Goal: Task Accomplishment & Management: Use online tool/utility

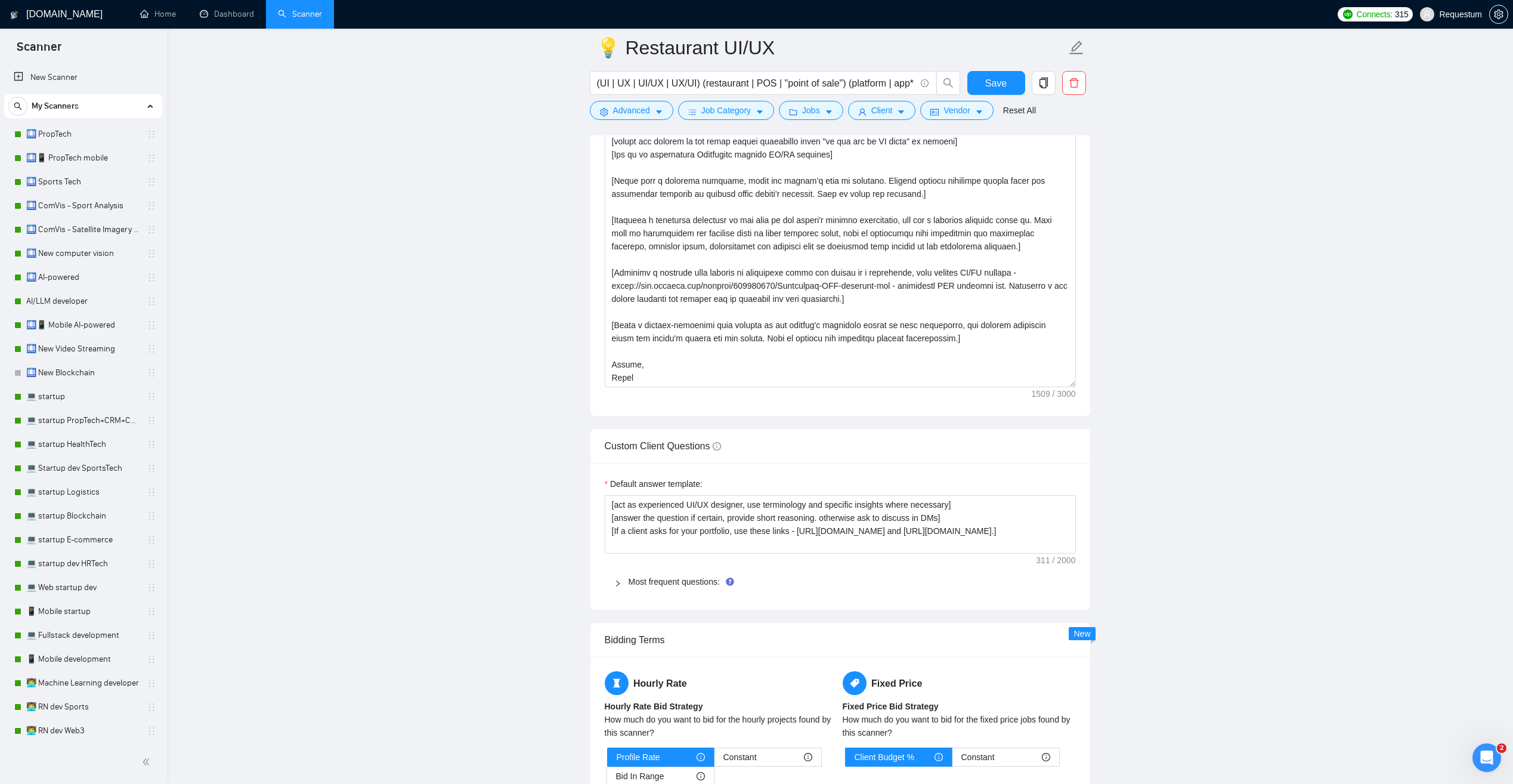
scroll to position [1372, 0]
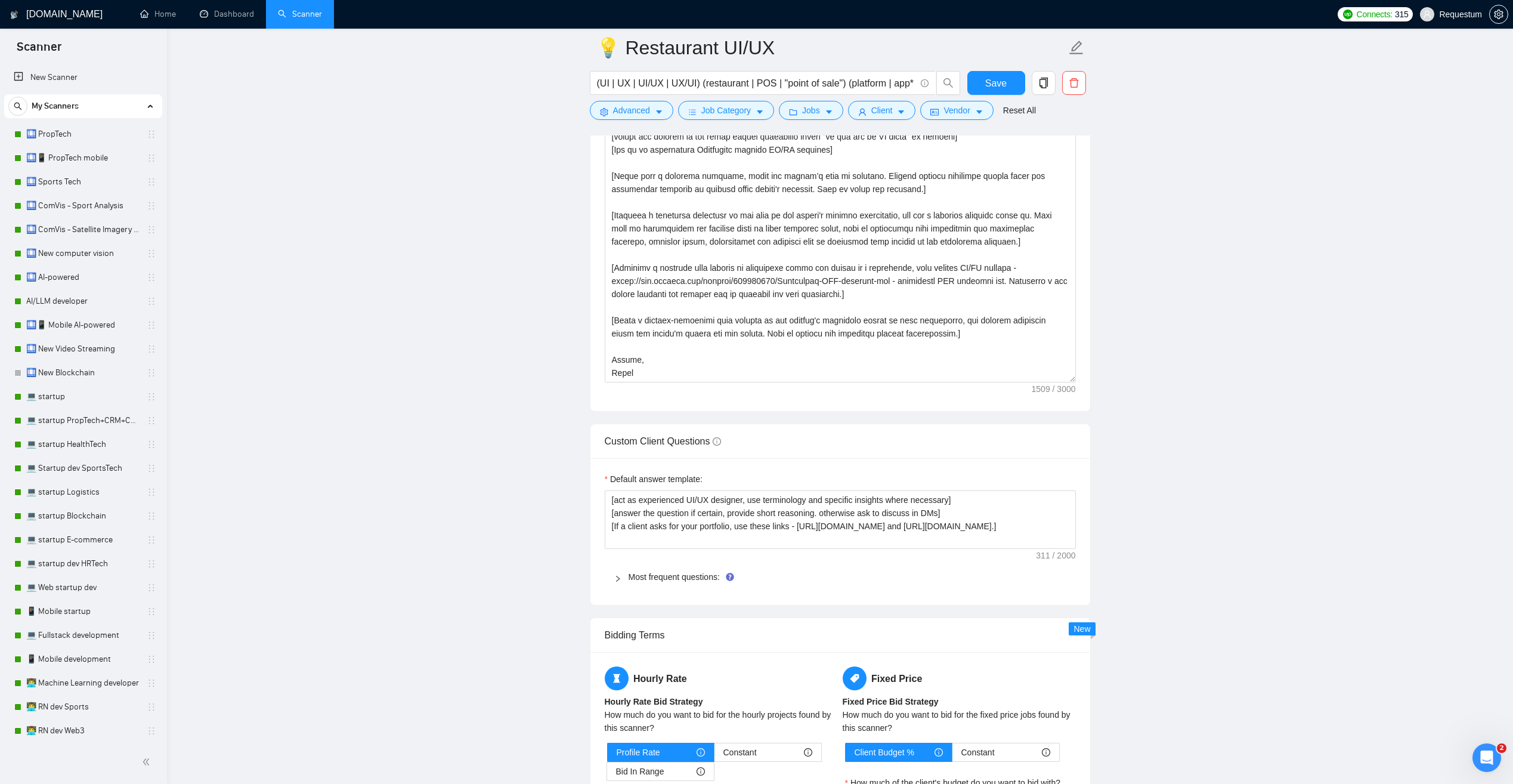
click at [617, 582] on div at bounding box center [622, 577] width 14 height 13
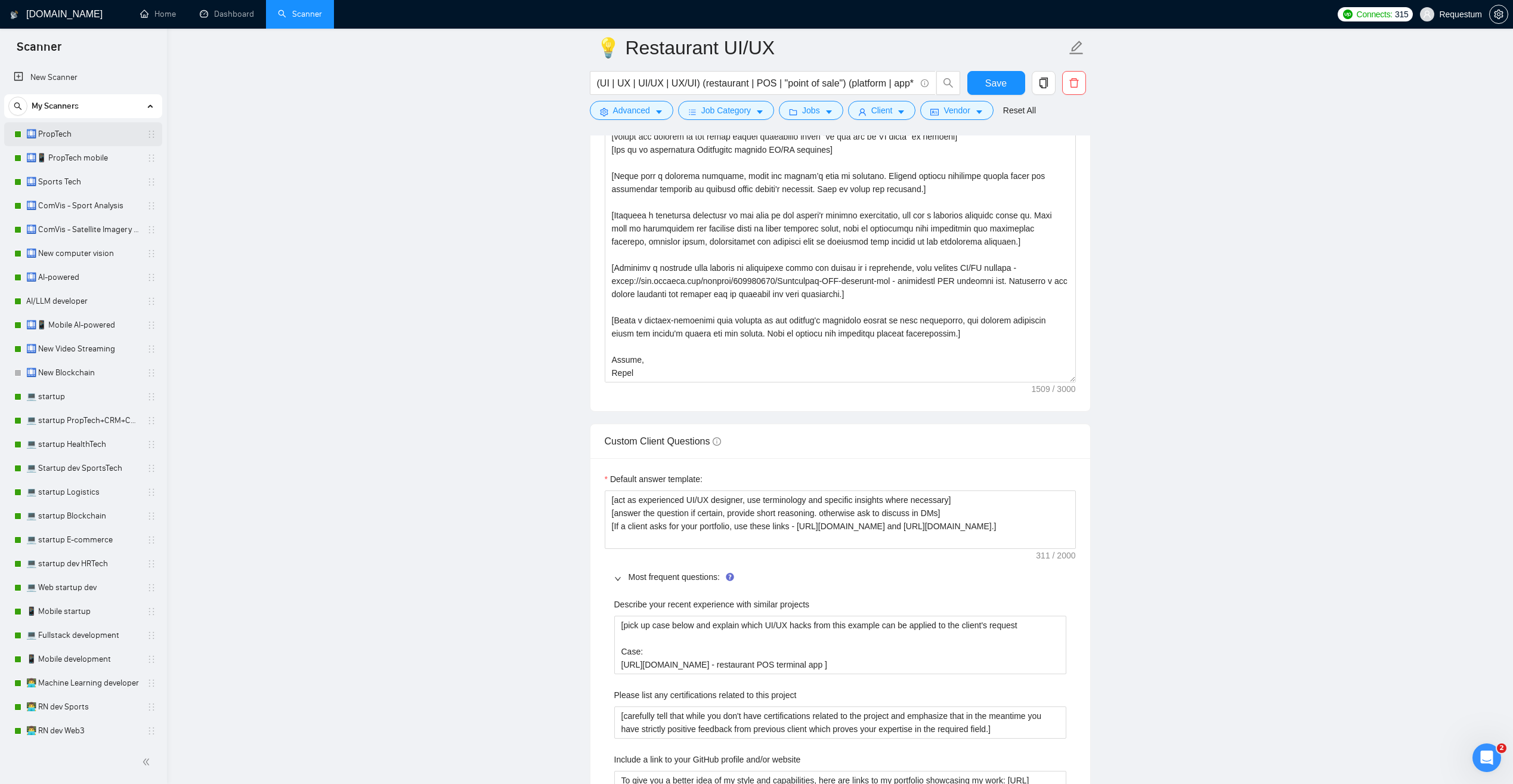
click at [93, 136] on link "🛄 PropTech" at bounding box center [83, 134] width 114 height 24
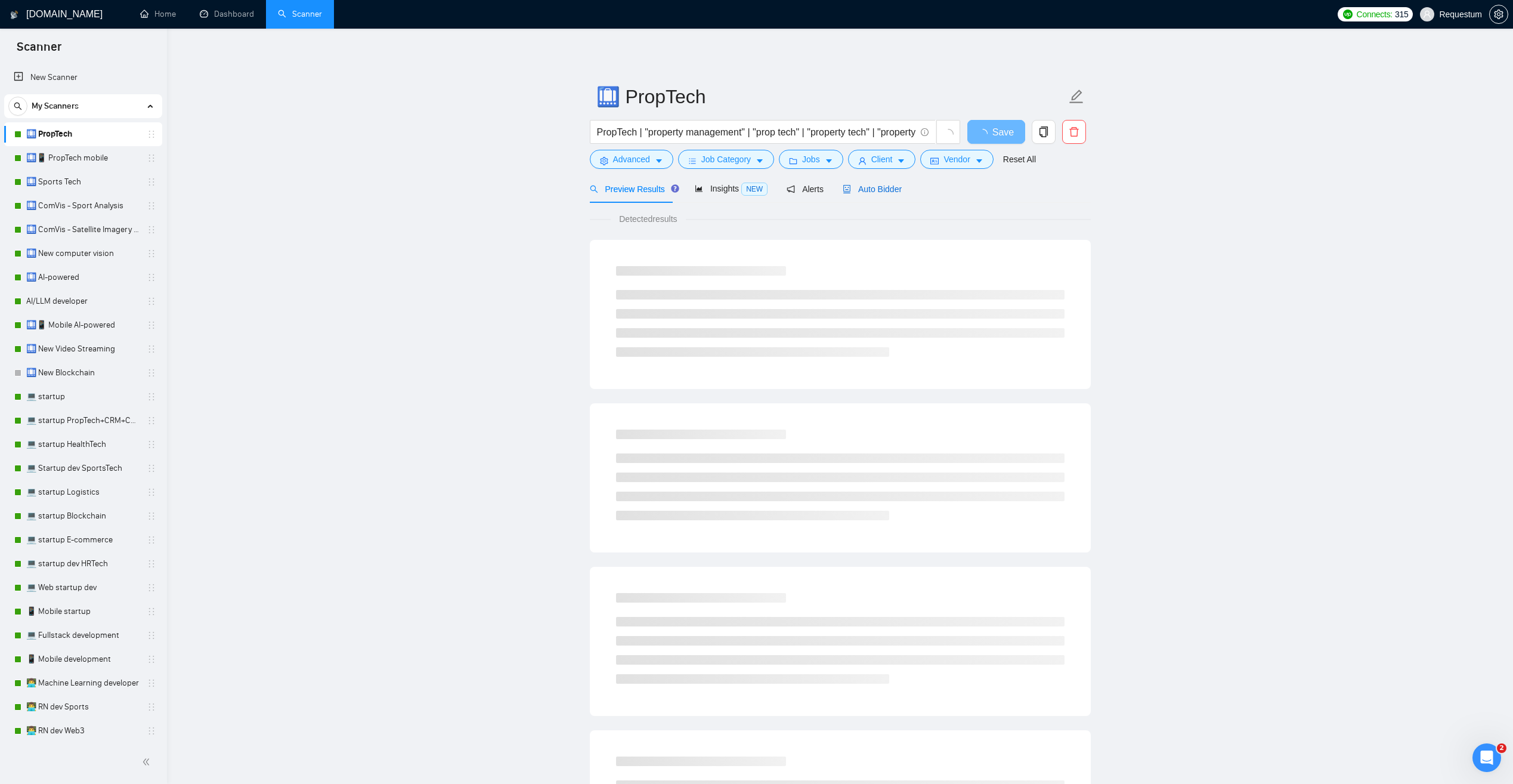
click at [865, 186] on span "Auto Bidder" at bounding box center [872, 189] width 59 height 9
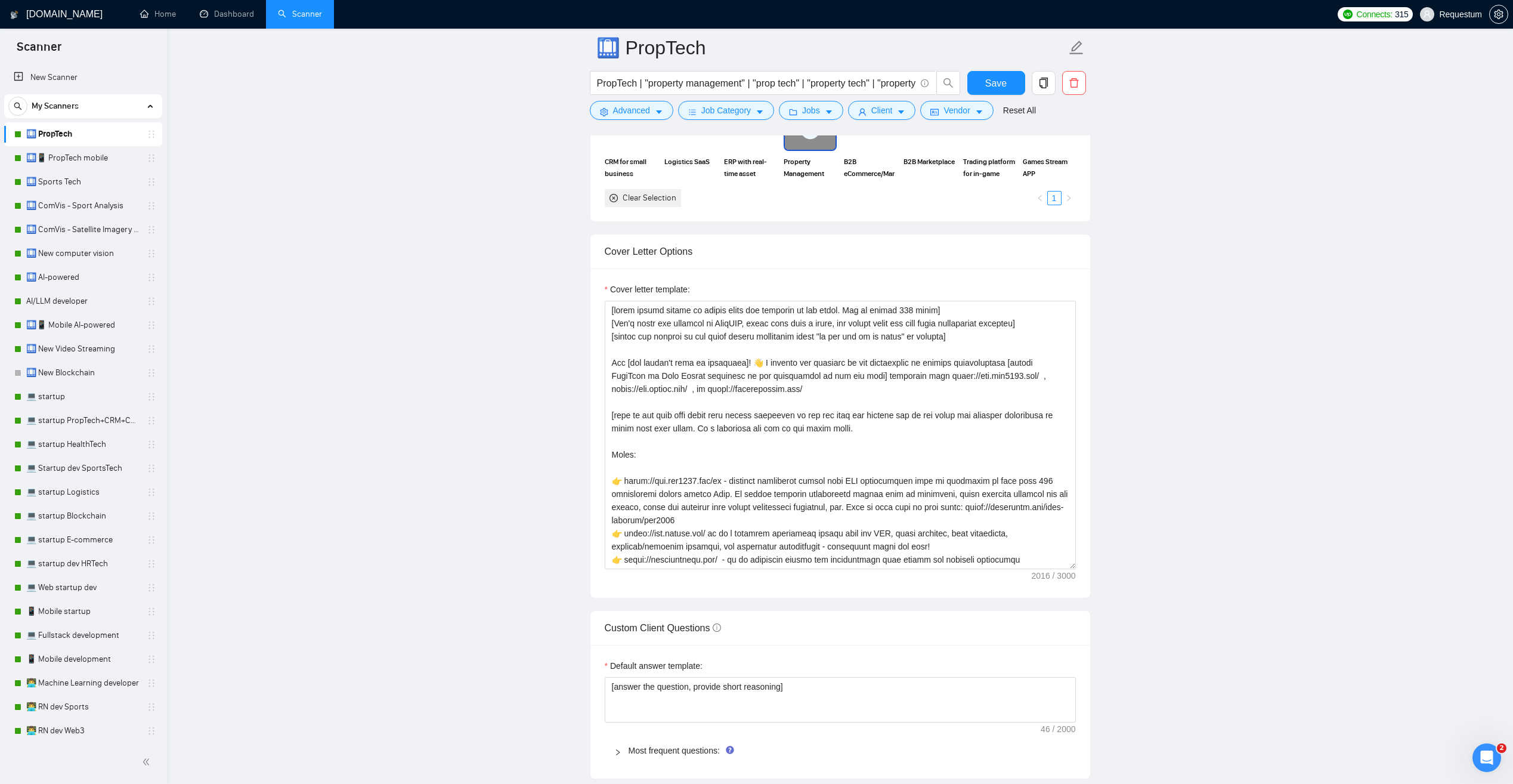
scroll to position [1312, 0]
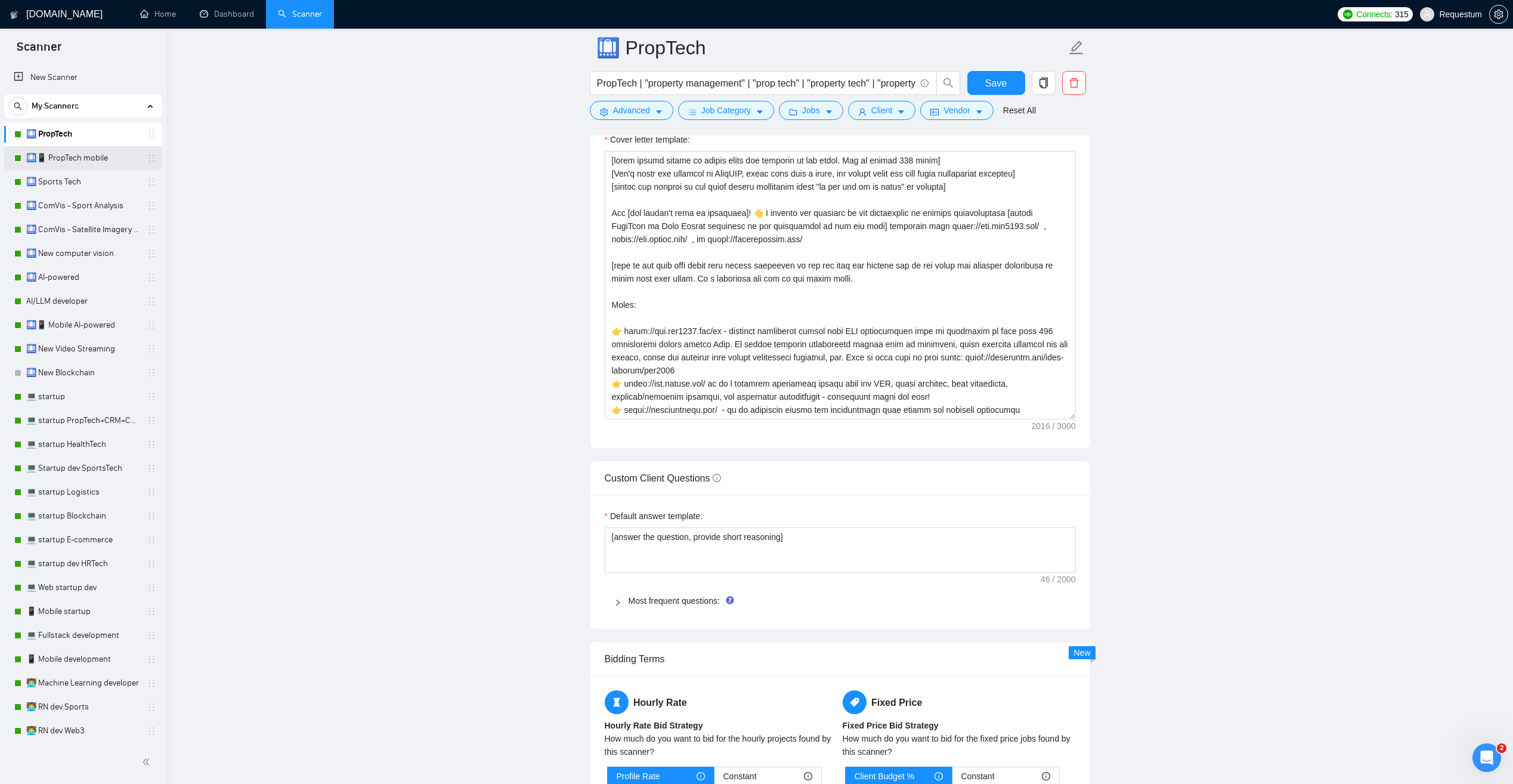
click at [82, 161] on link "🛄📱 PropTech mobile" at bounding box center [83, 158] width 114 height 24
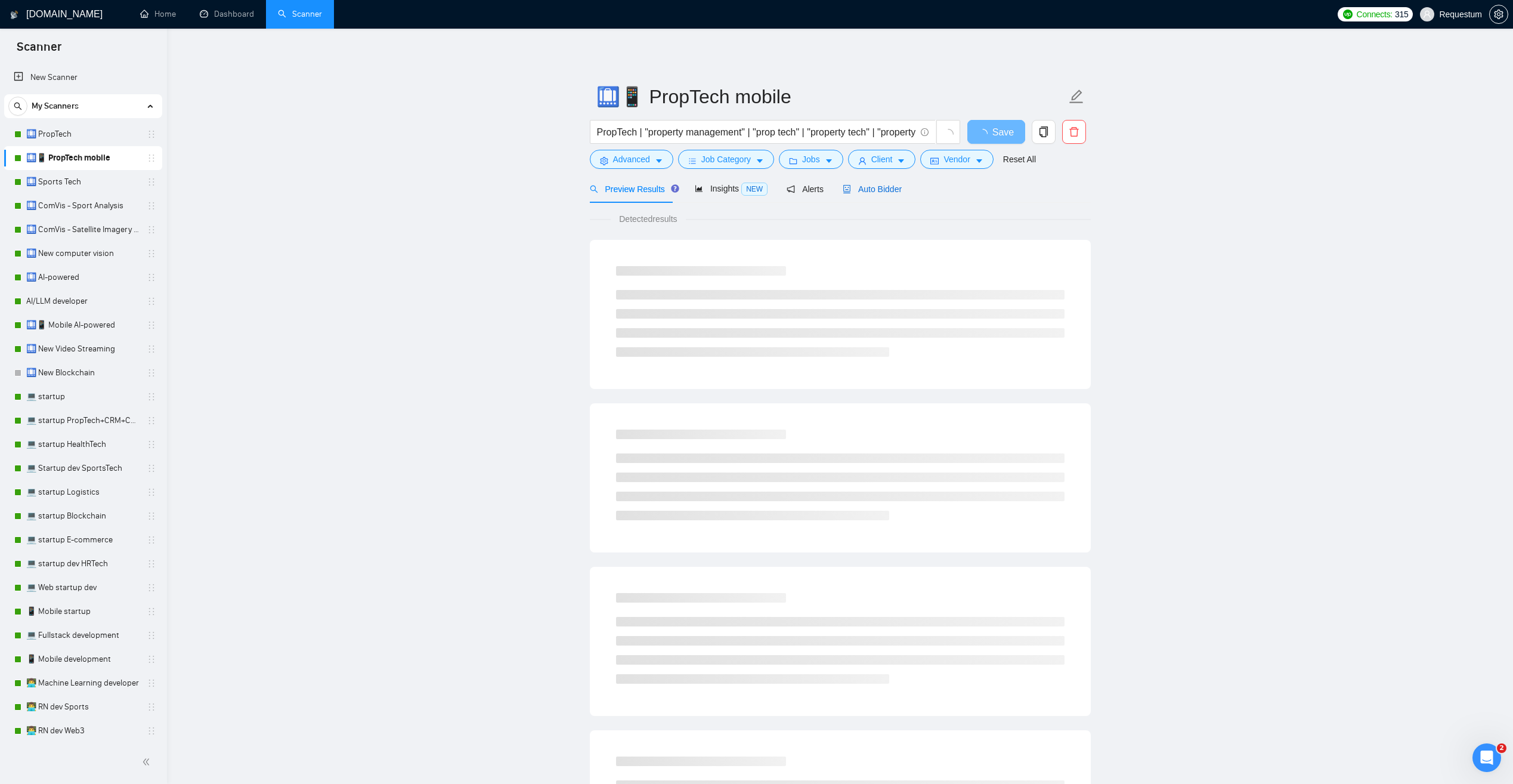
click at [855, 189] on span "Auto Bidder" at bounding box center [872, 189] width 59 height 9
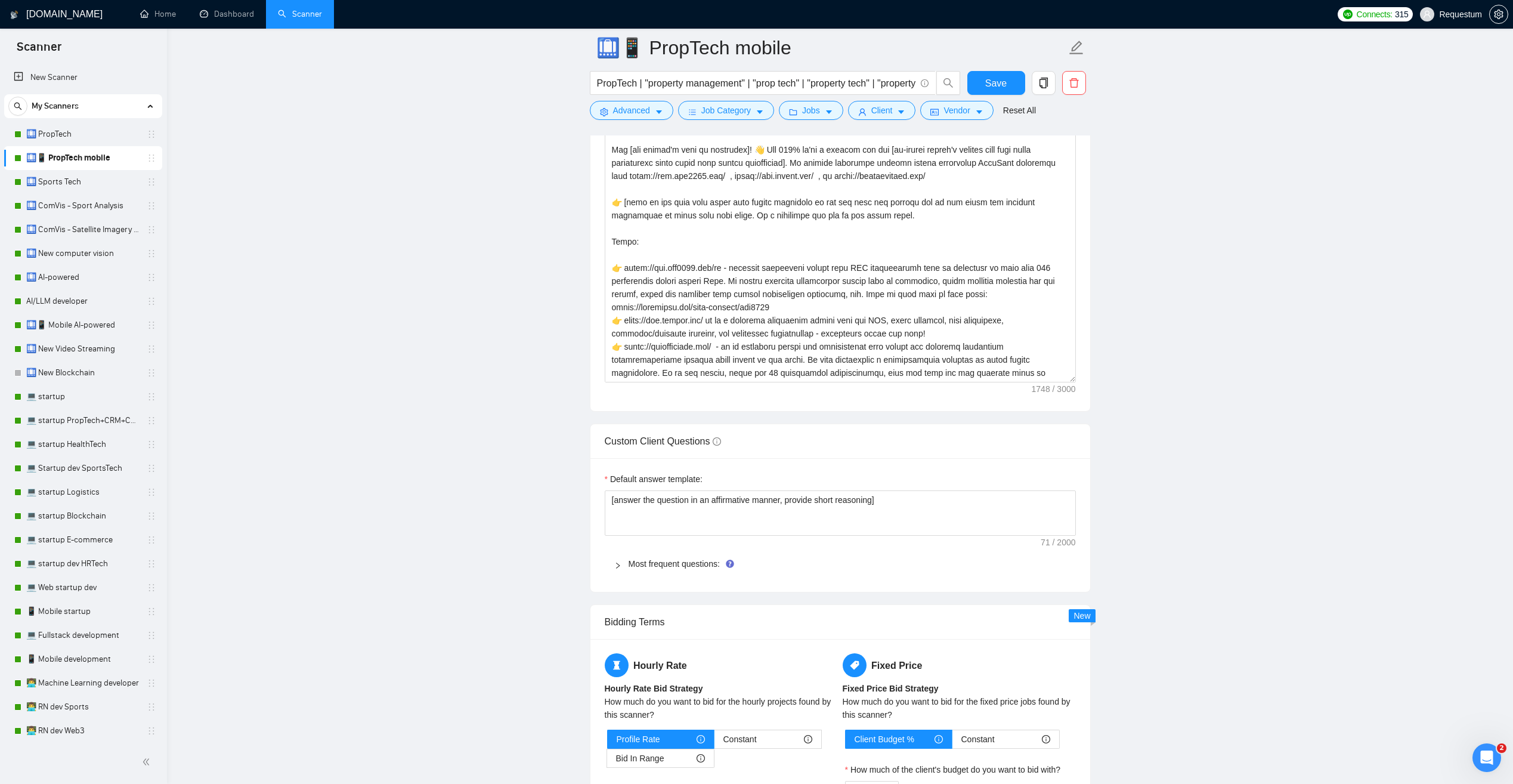
scroll to position [1432, 0]
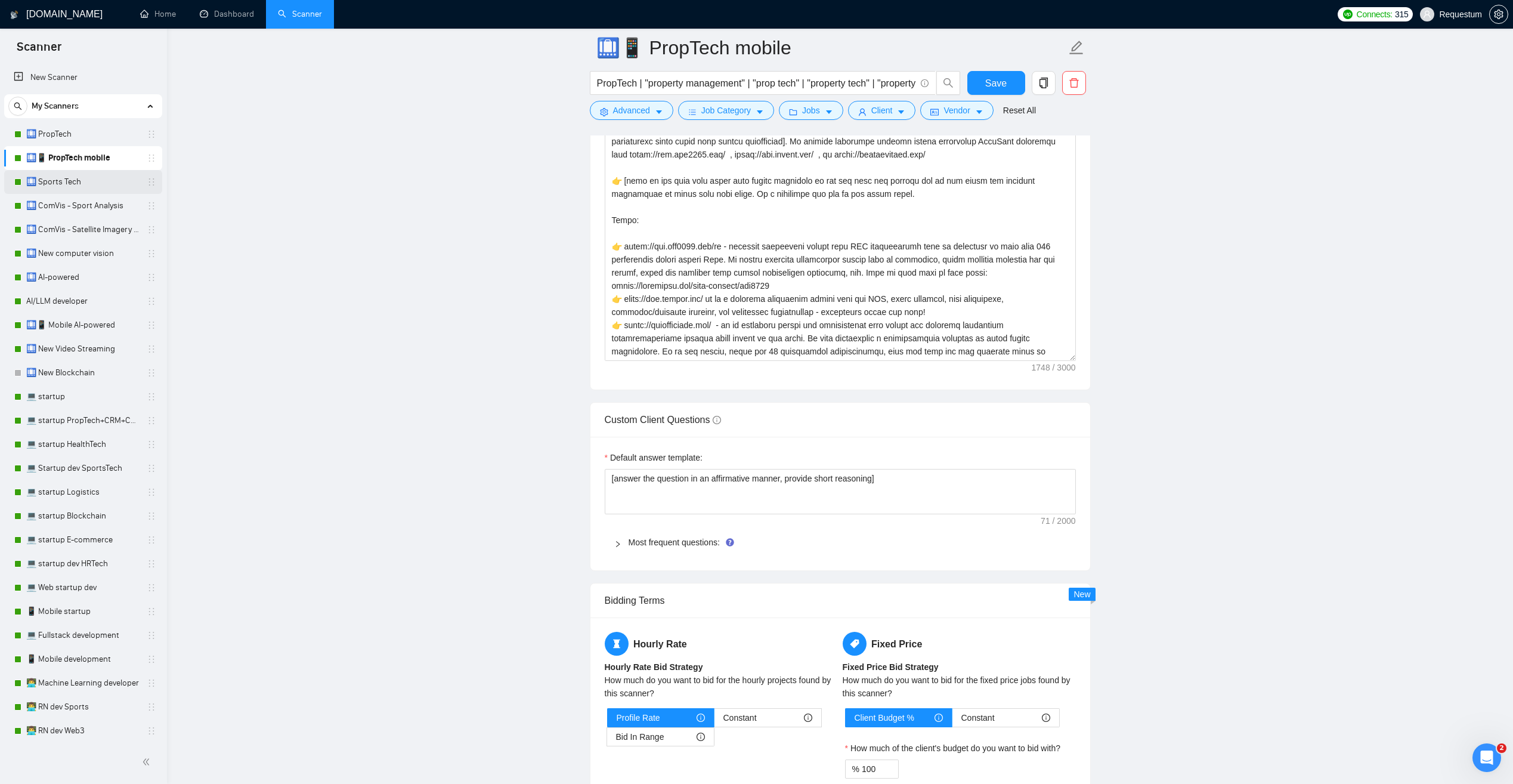
click at [87, 180] on link "🛄 Sports Tech" at bounding box center [83, 182] width 114 height 24
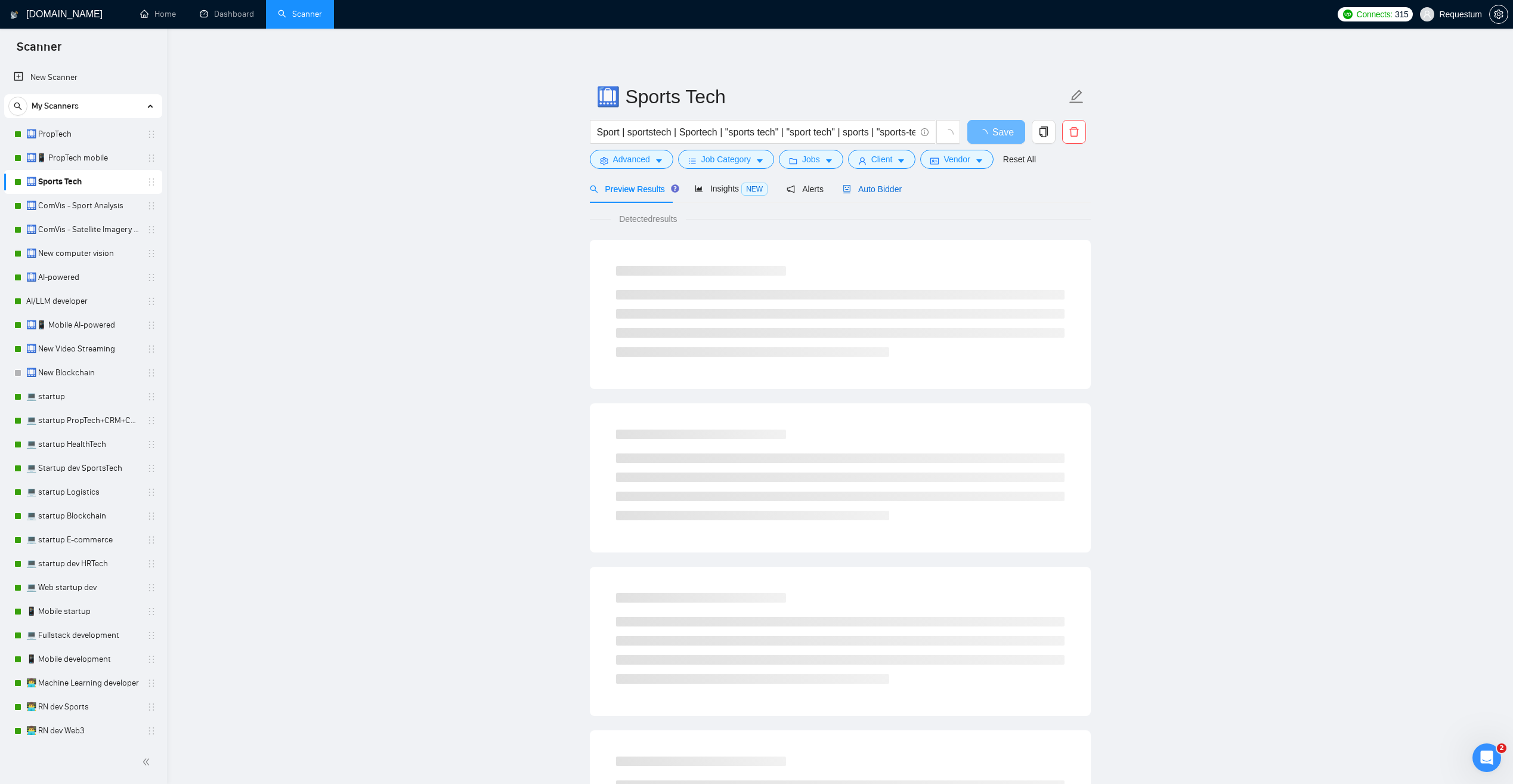
click at [858, 185] on span "Auto Bidder" at bounding box center [872, 189] width 59 height 9
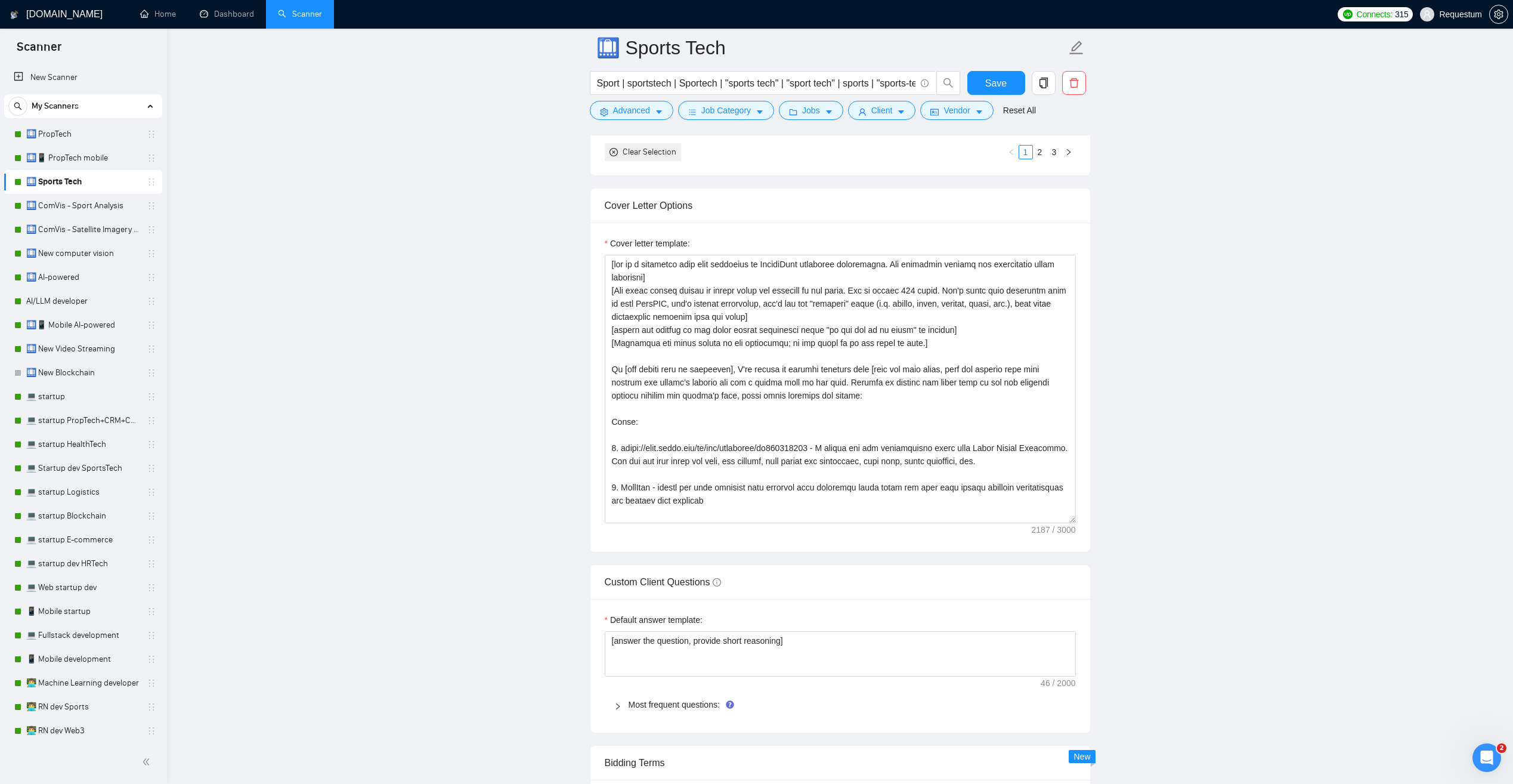
scroll to position [1312, 0]
click at [80, 207] on link "🛄 ComVis - Sport Analysis" at bounding box center [83, 206] width 114 height 24
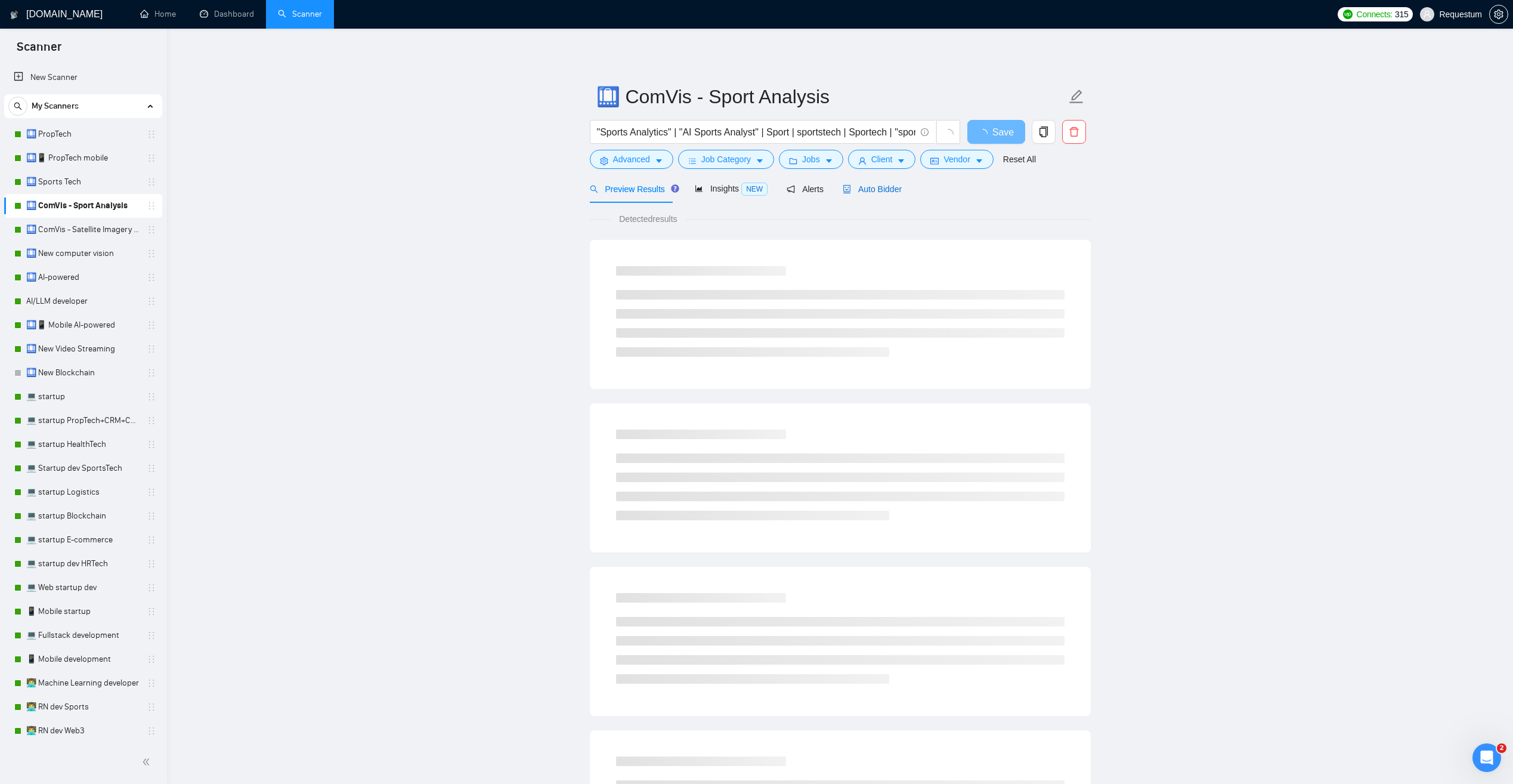
click at [859, 189] on span "Auto Bidder" at bounding box center [872, 189] width 59 height 9
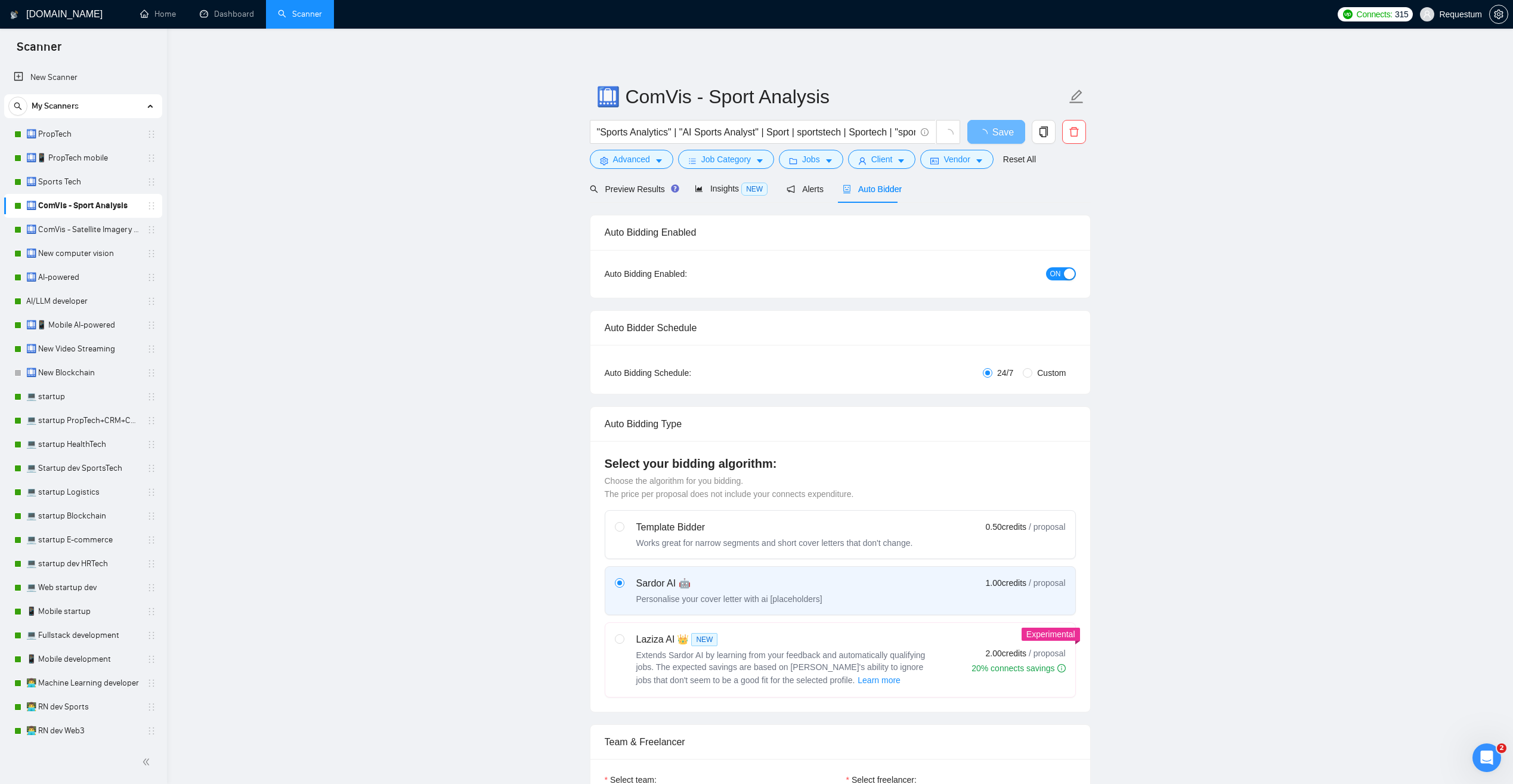
checkbox input "true"
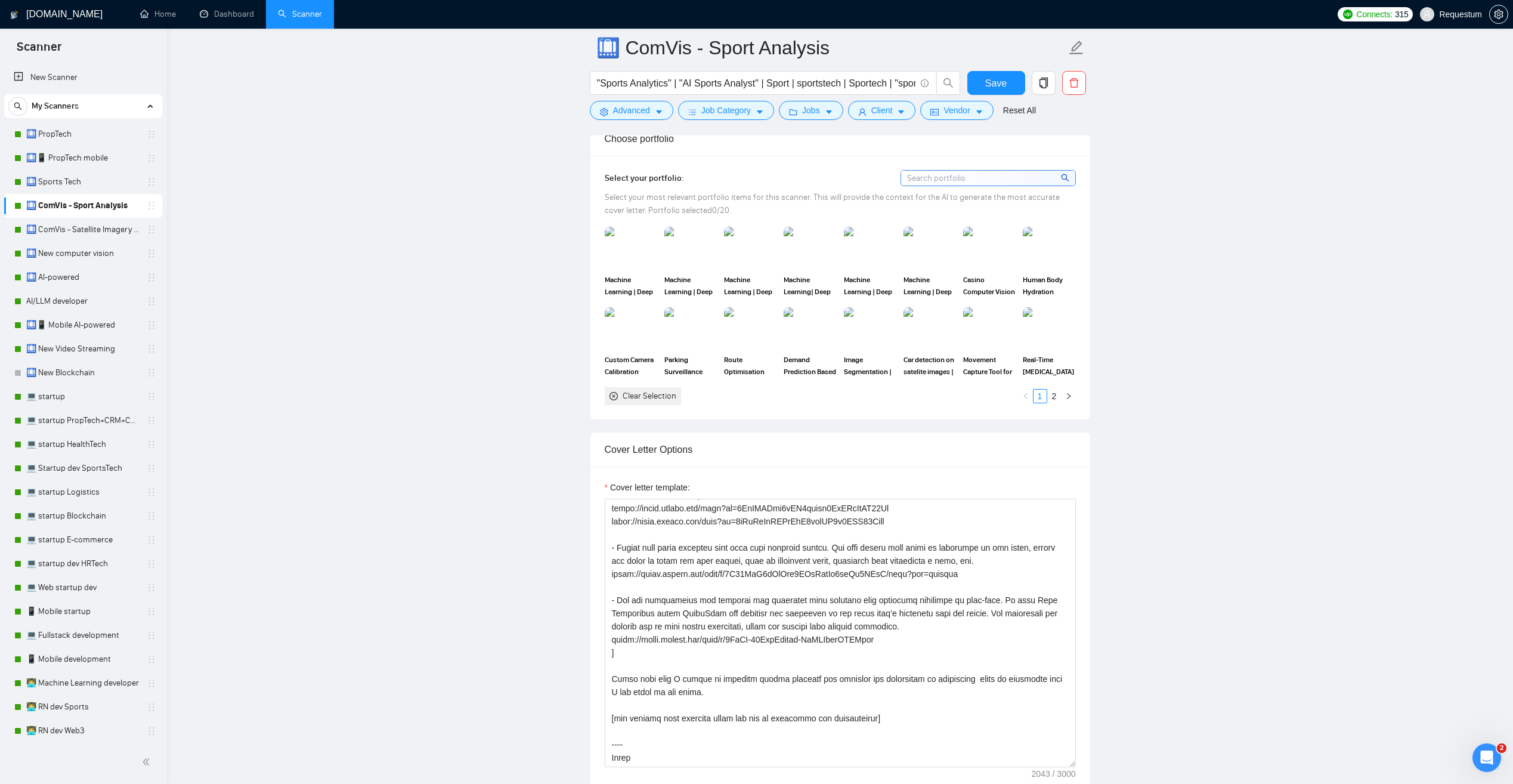
scroll to position [1253, 0]
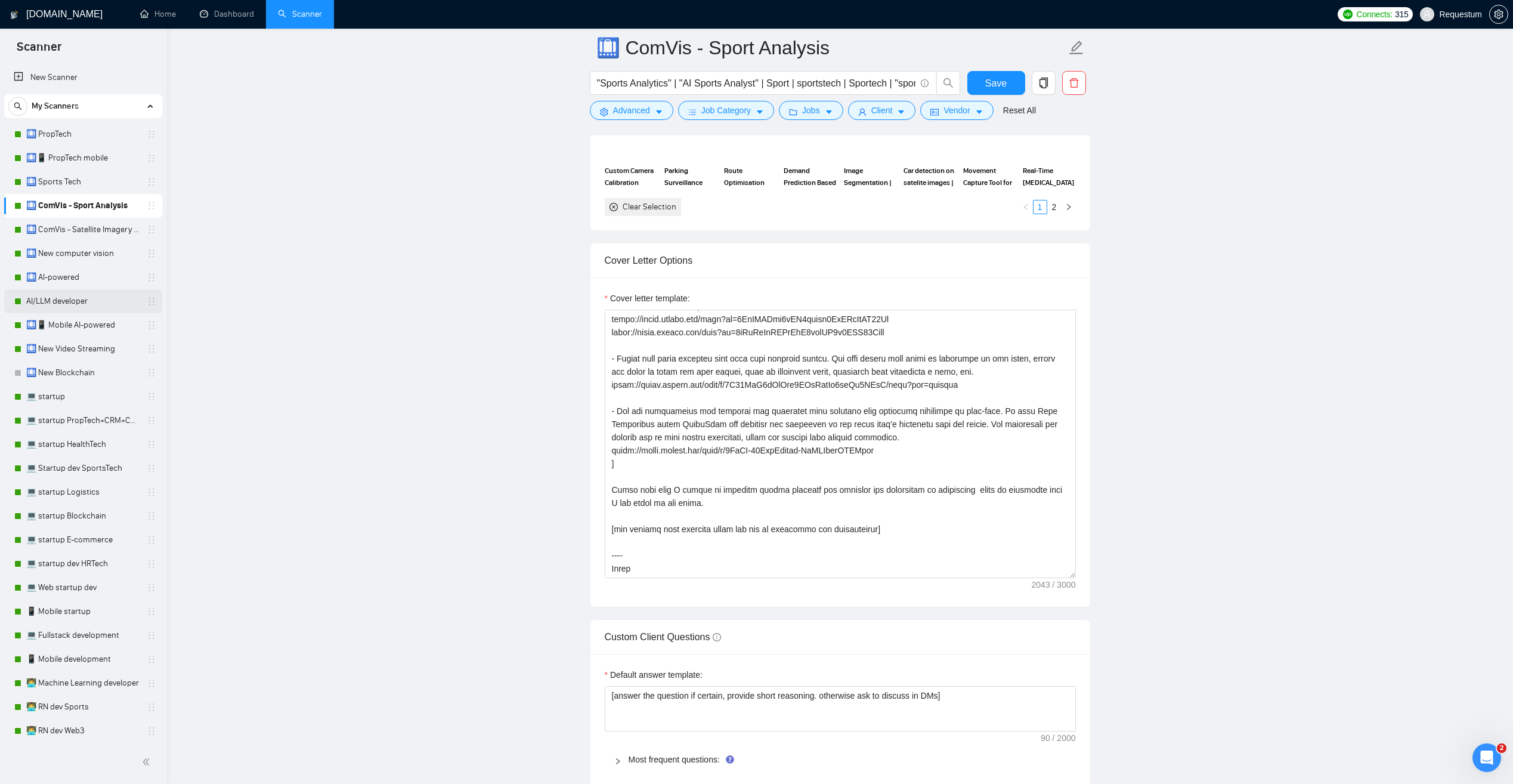
click at [84, 300] on link "AI/LLM developer" at bounding box center [83, 301] width 114 height 24
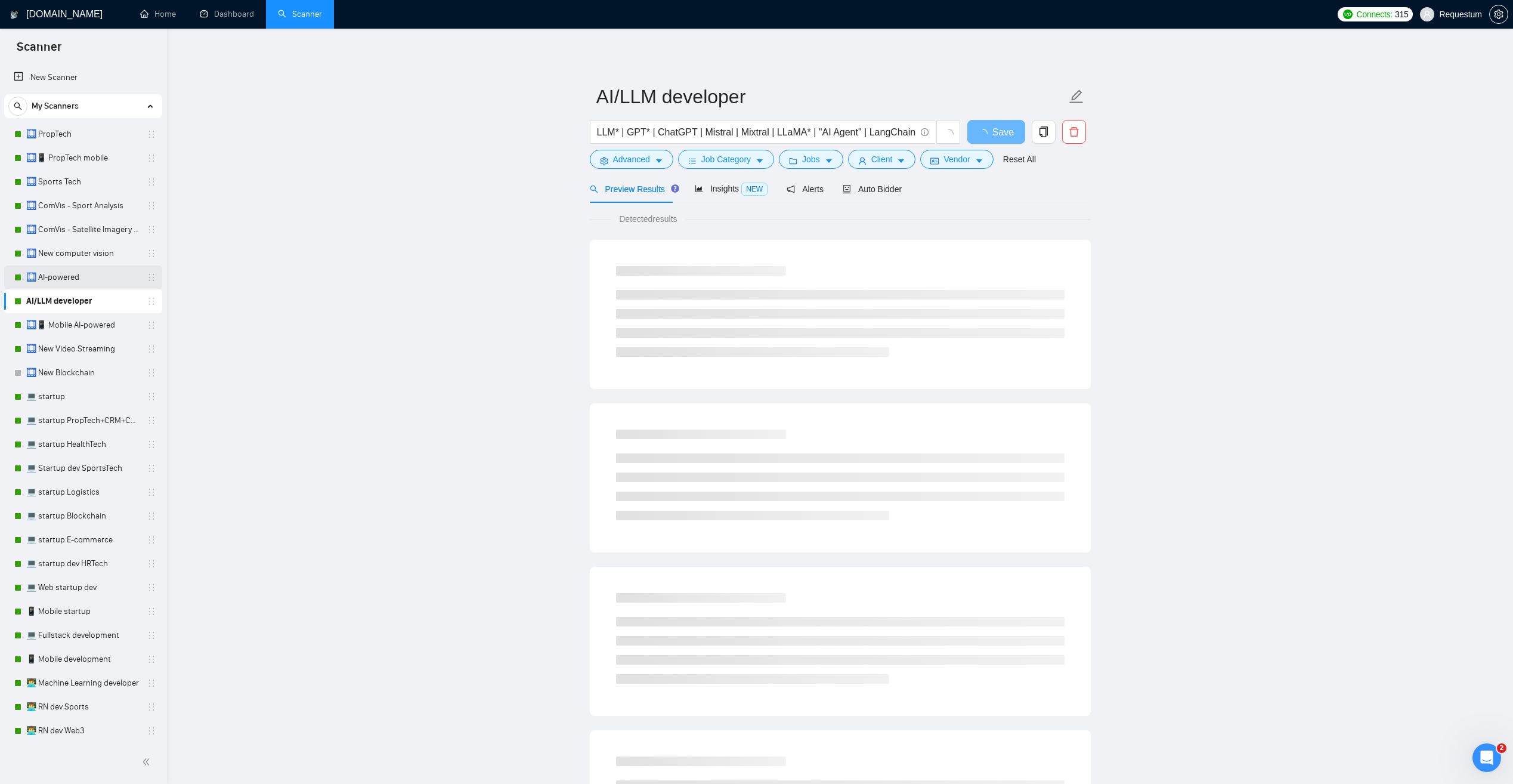
click at [95, 276] on link "🛄 AI-powered" at bounding box center [83, 277] width 114 height 24
click at [869, 192] on span "Auto Bidder" at bounding box center [872, 189] width 59 height 9
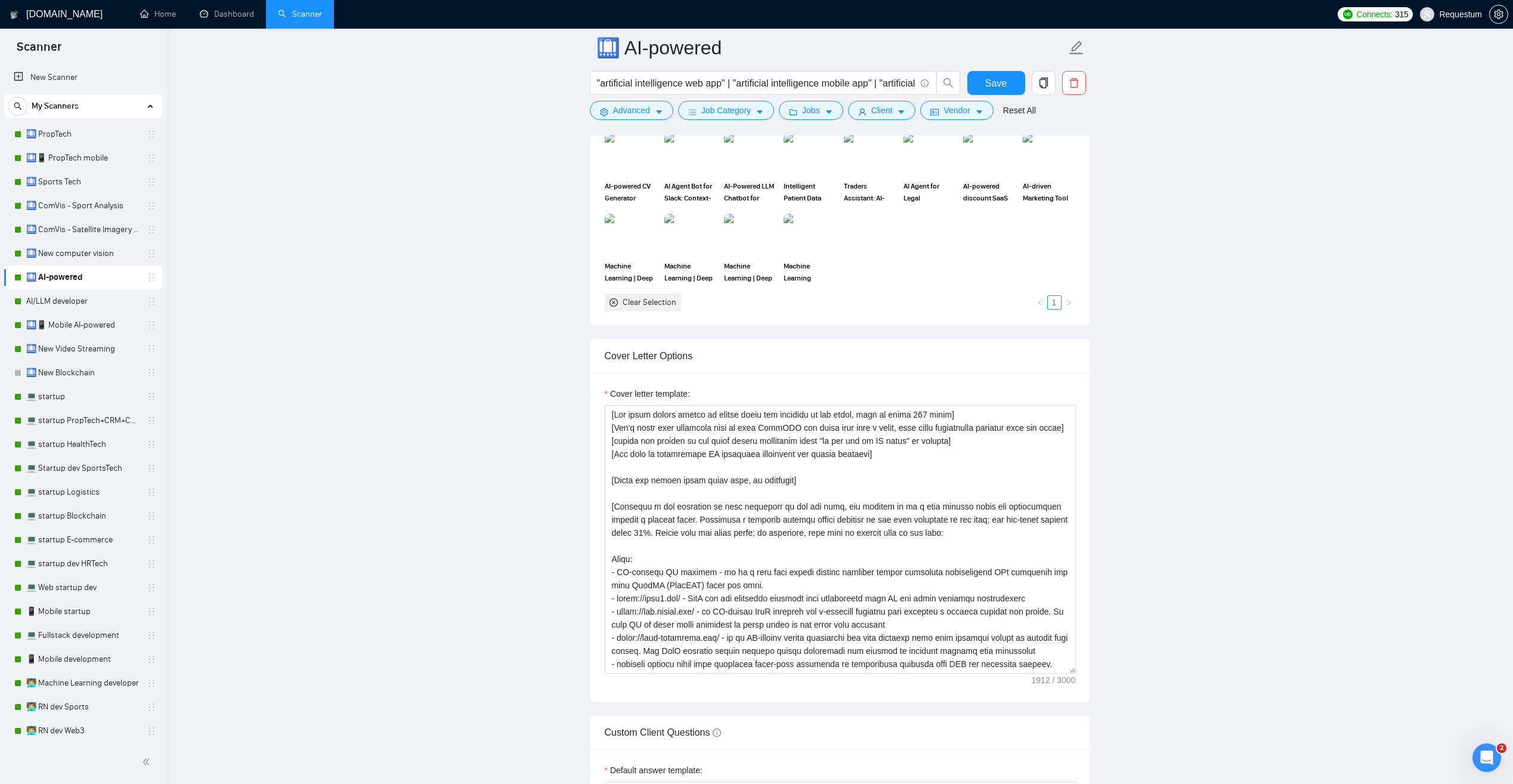
scroll to position [1372, 0]
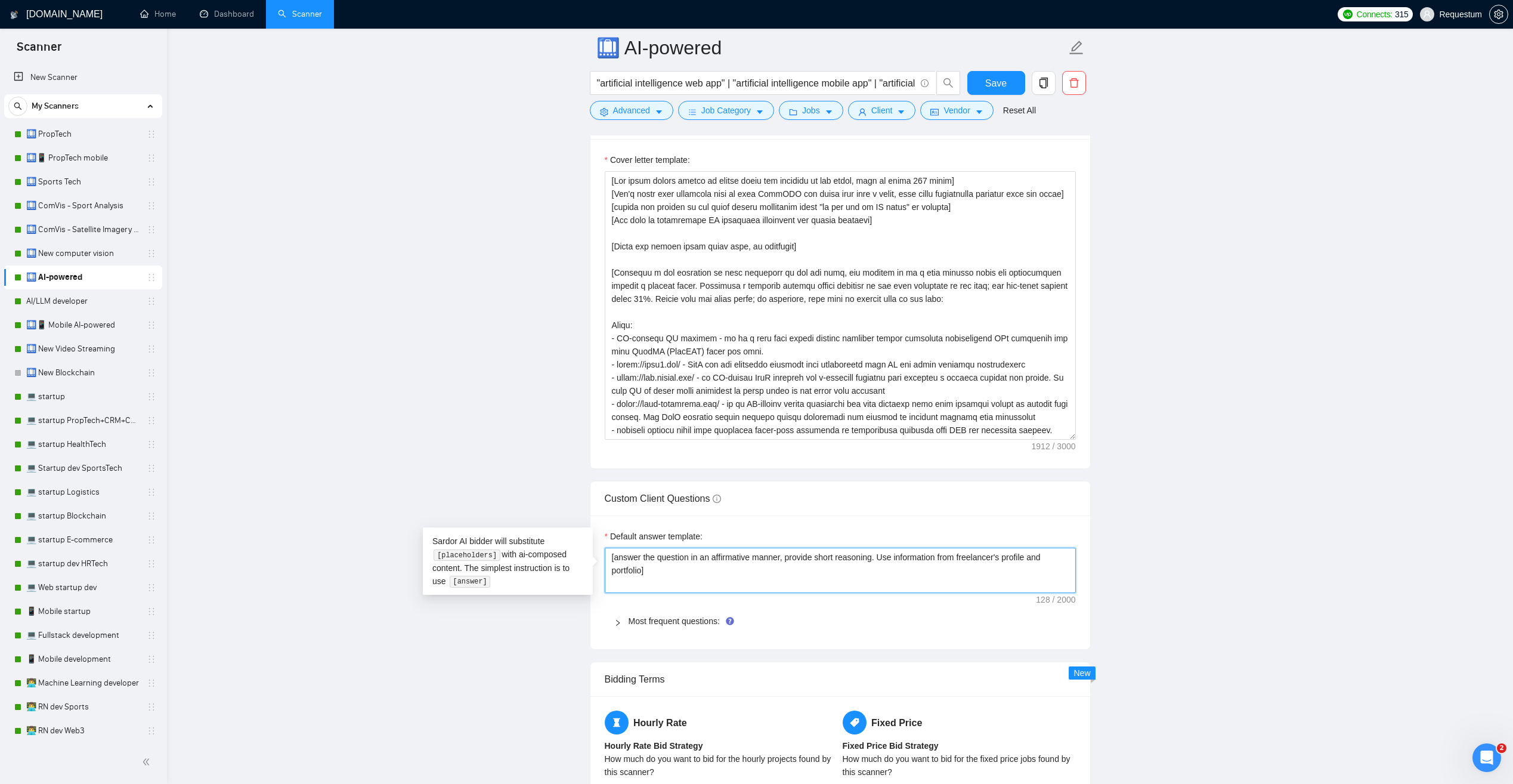
drag, startPoint x: 659, startPoint y: 576, endPoint x: 598, endPoint y: 550, distance: 66.3
click at [84, 289] on link "AI/LLM developer" at bounding box center [83, 301] width 114 height 24
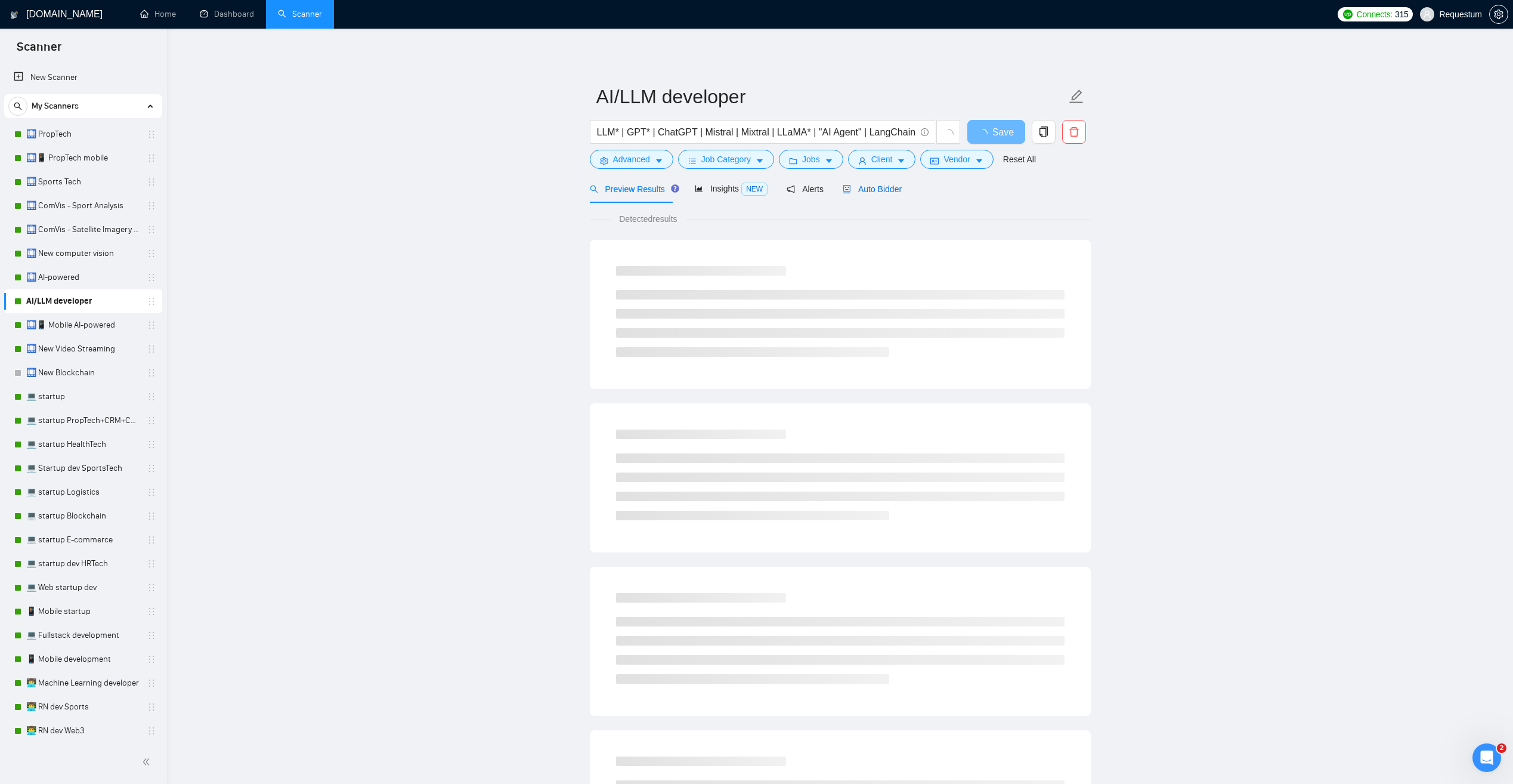
click at [862, 190] on span "Auto Bidder" at bounding box center [872, 189] width 59 height 9
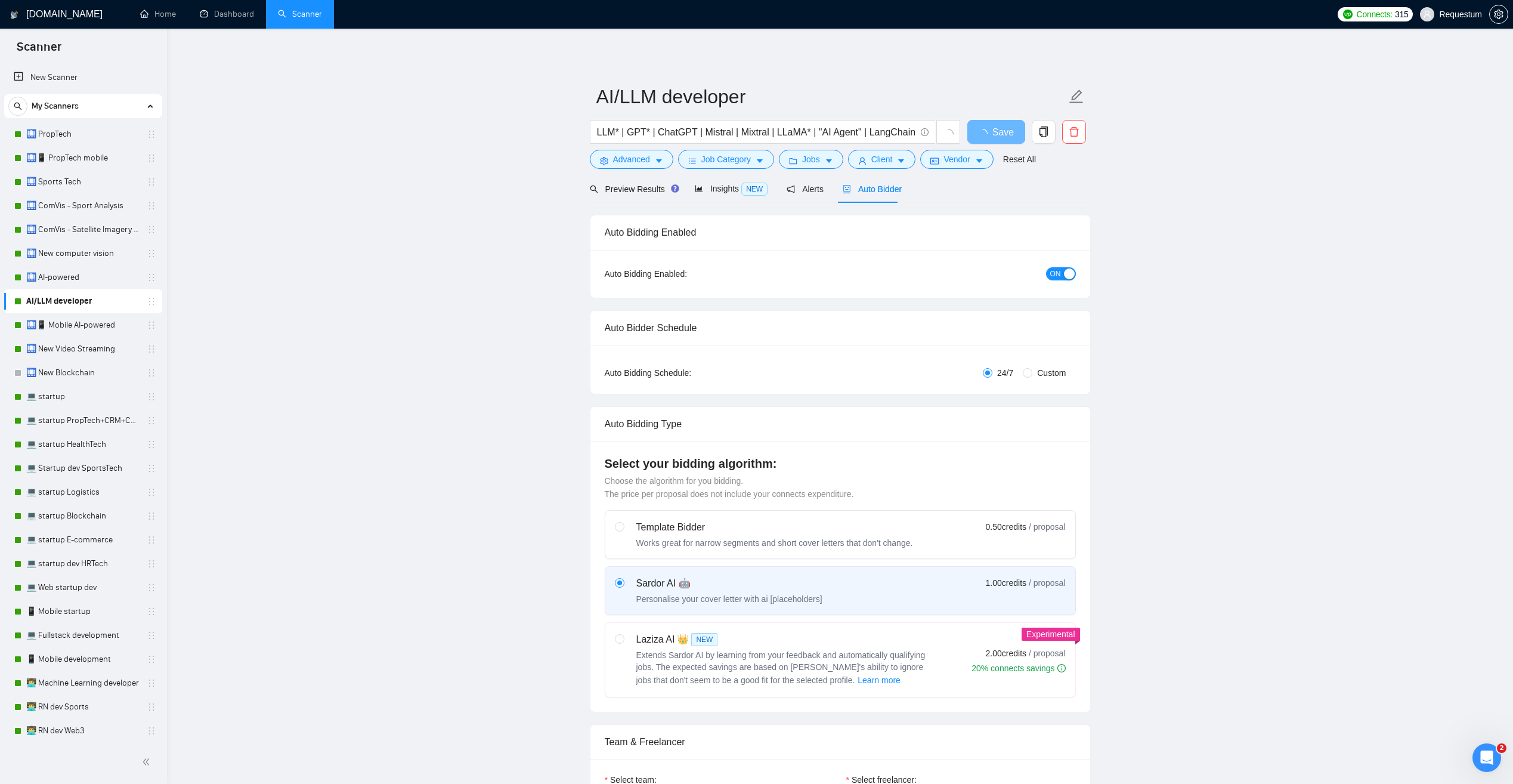
checkbox input "true"
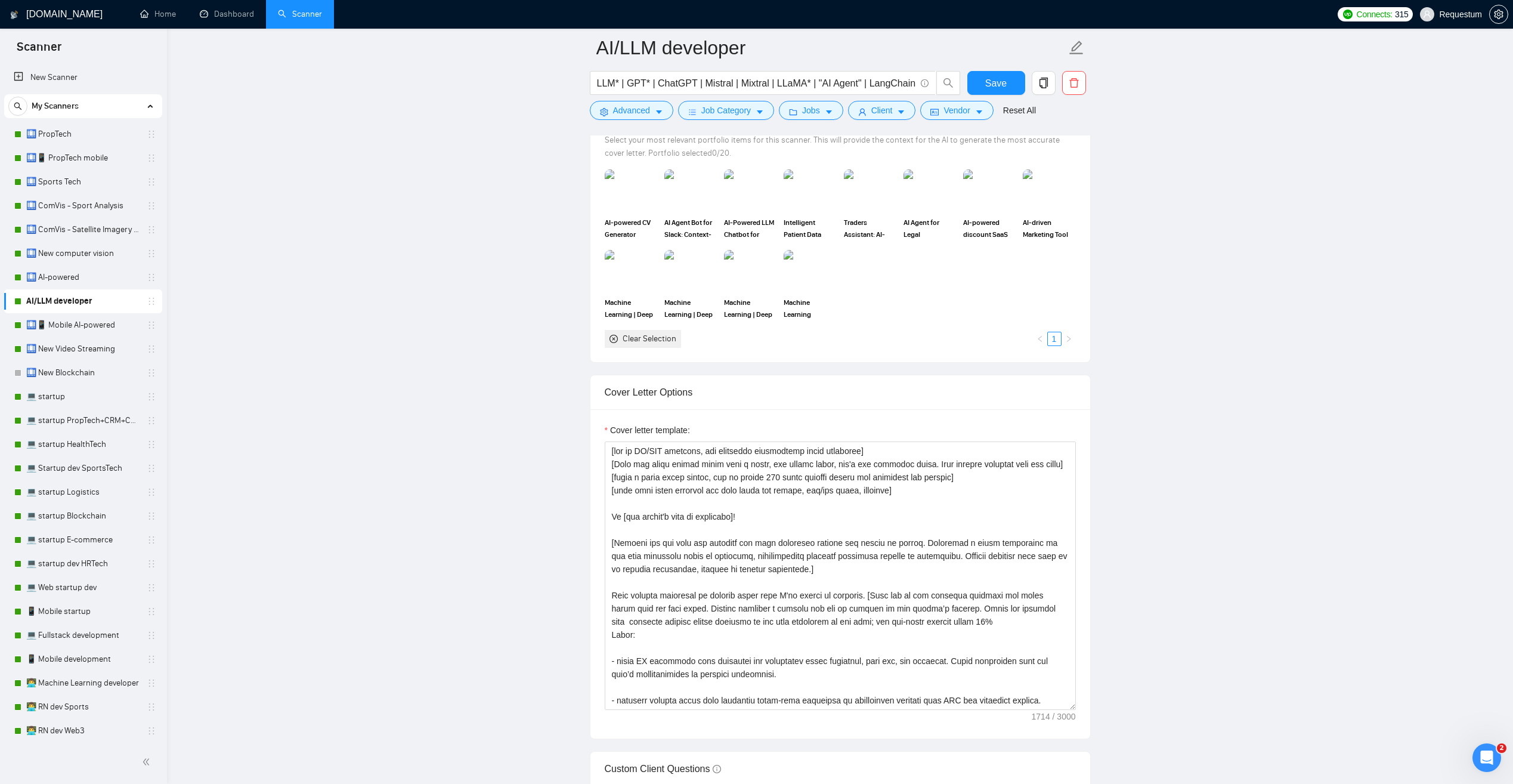
scroll to position [1372, 0]
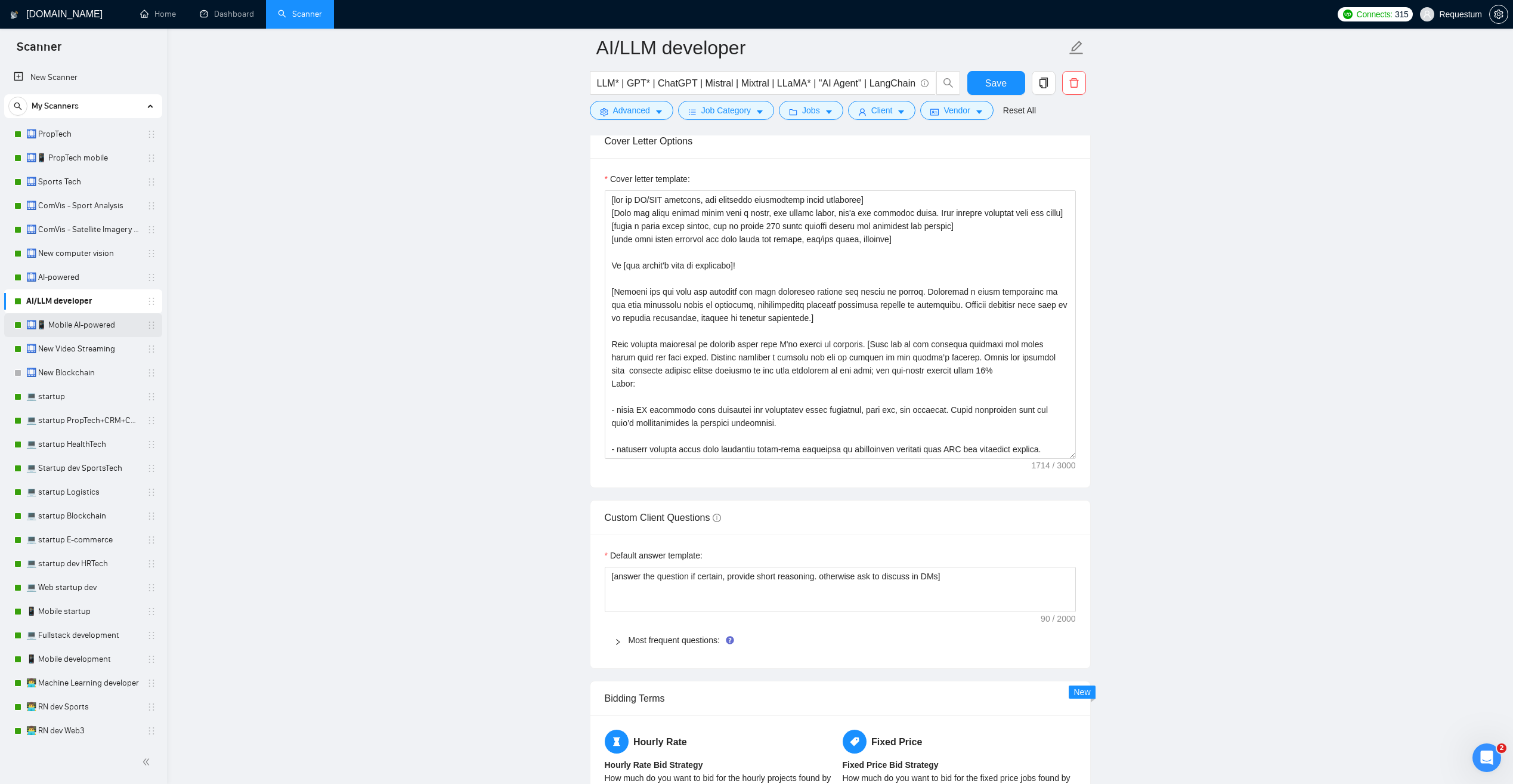
click at [98, 327] on link "🛄📱 Mobile AI-powered" at bounding box center [83, 325] width 114 height 24
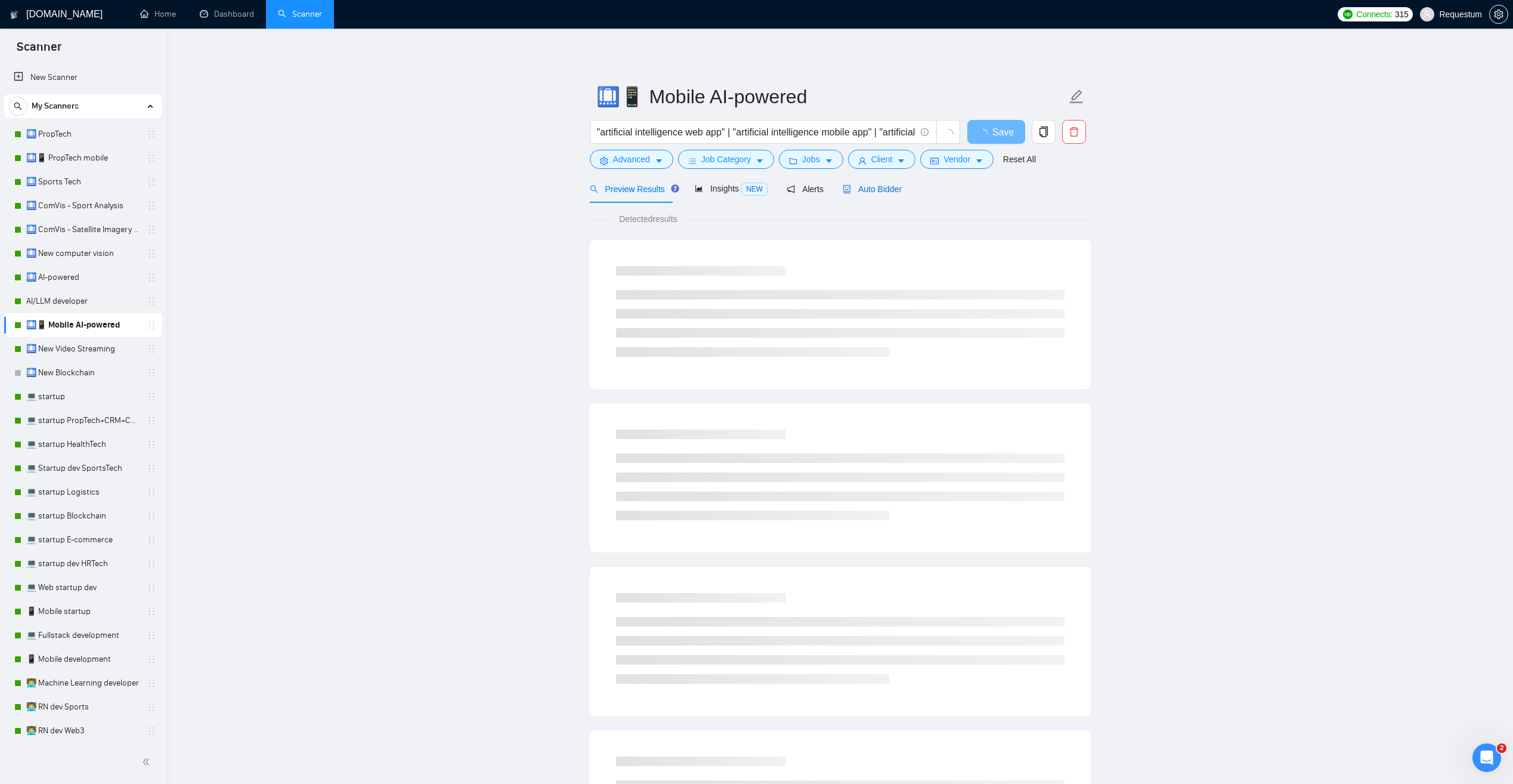
click at [865, 194] on span "Auto Bidder" at bounding box center [872, 189] width 59 height 9
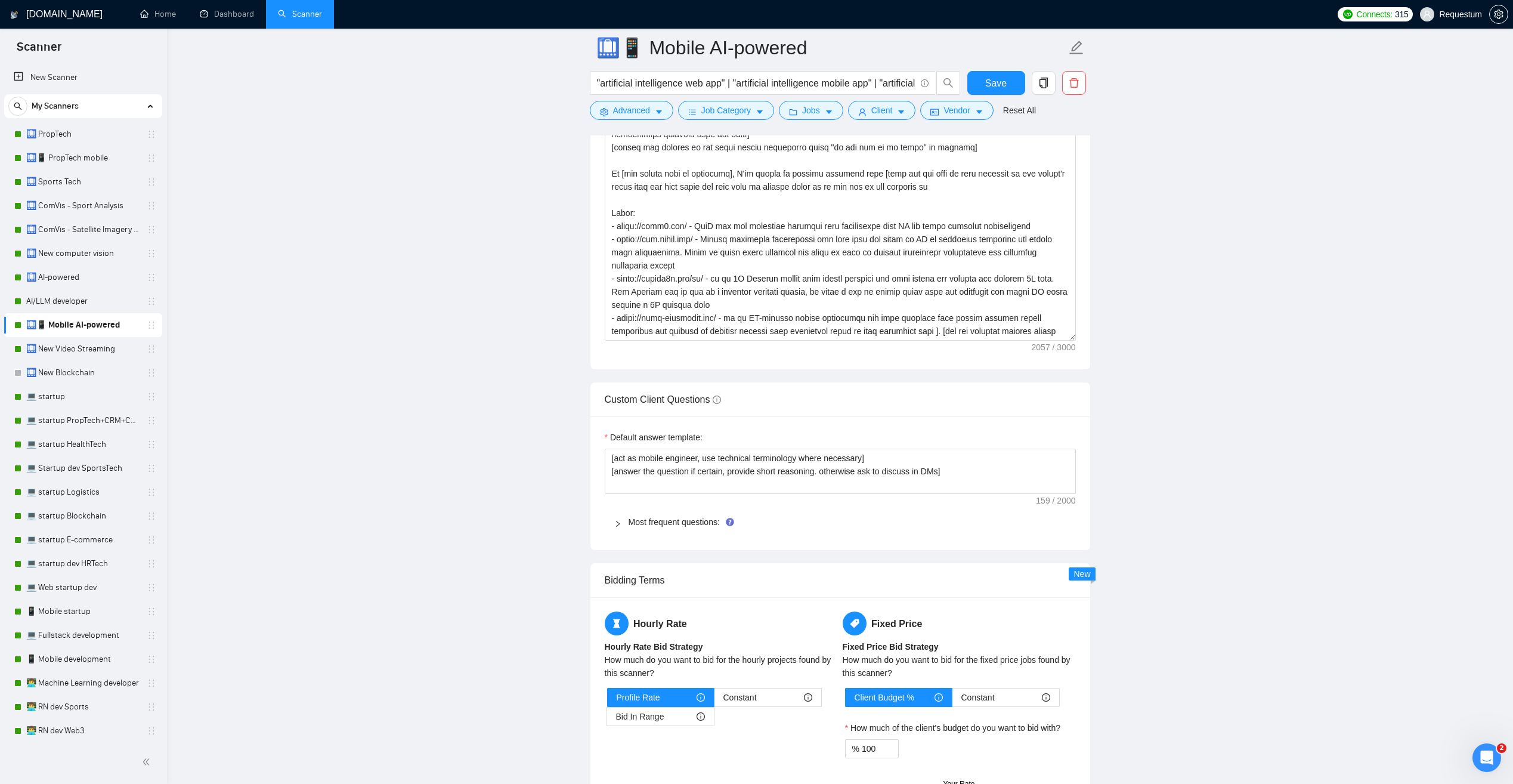
scroll to position [1491, 0]
